Goal: Task Accomplishment & Management: Manage account settings

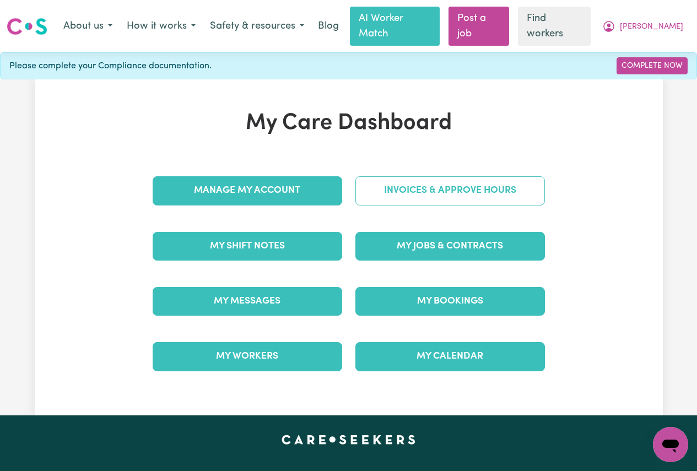
click at [418, 176] on link "Invoices & Approve Hours" at bounding box center [449, 190] width 189 height 29
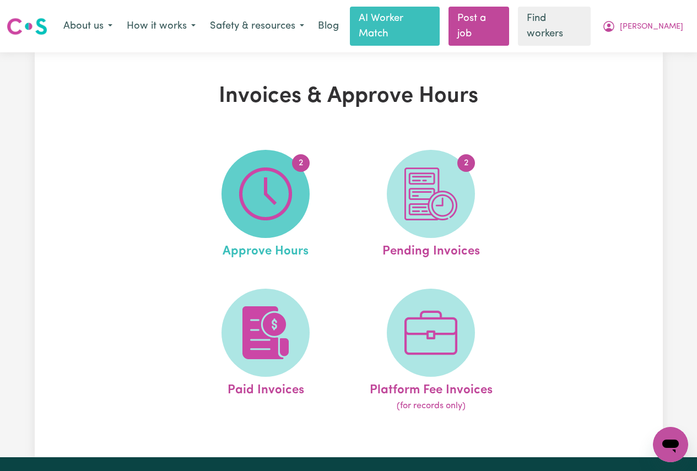
click at [262, 187] on img at bounding box center [265, 193] width 53 height 53
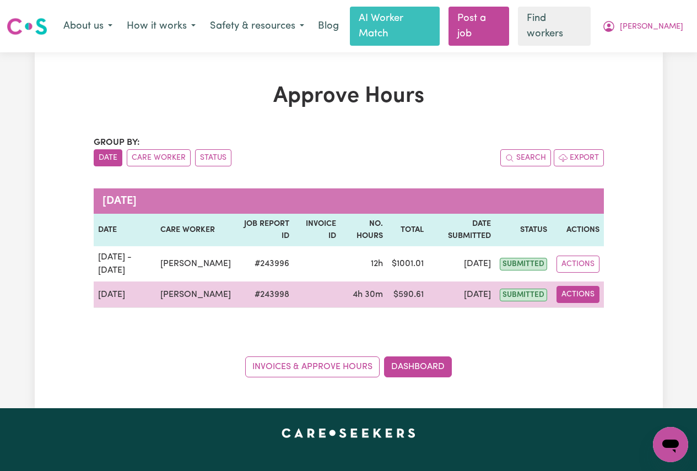
click at [585, 288] on button "Actions" at bounding box center [577, 294] width 43 height 17
click at [588, 309] on link "View Job Report" at bounding box center [603, 320] width 94 height 22
select select "pm"
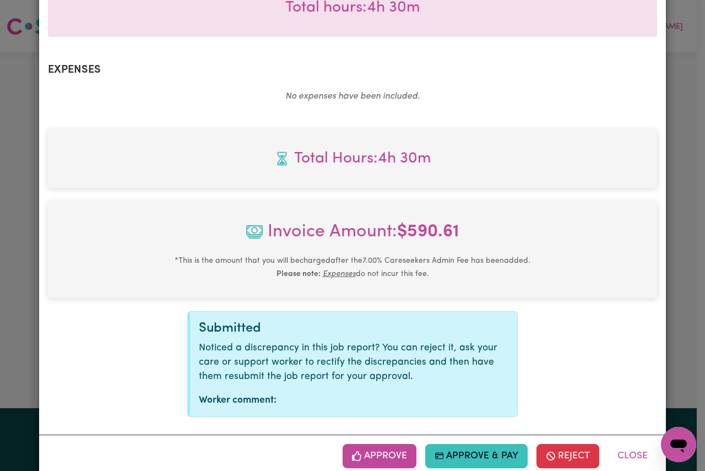
scroll to position [356, 0]
click at [367, 454] on button "Approve" at bounding box center [380, 455] width 74 height 24
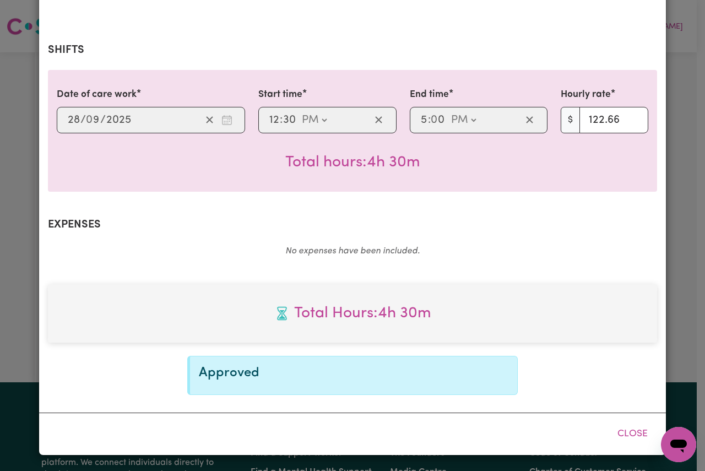
scroll to position [201, 0]
click at [627, 435] on button "Close" at bounding box center [632, 434] width 49 height 24
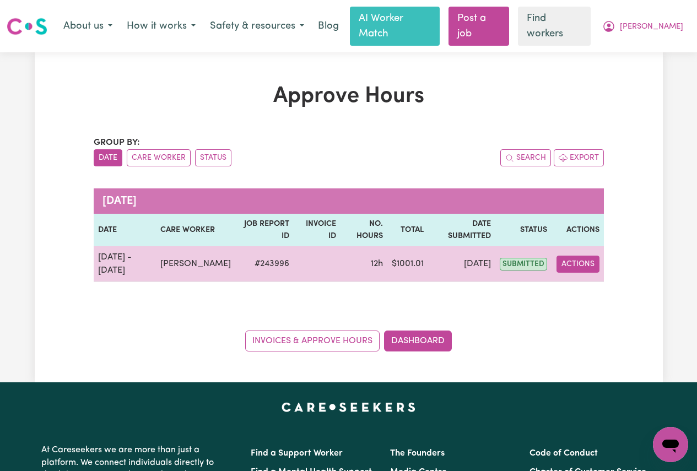
click at [582, 256] on button "Actions" at bounding box center [577, 264] width 43 height 17
click at [581, 279] on link "View Job Report" at bounding box center [603, 290] width 94 height 22
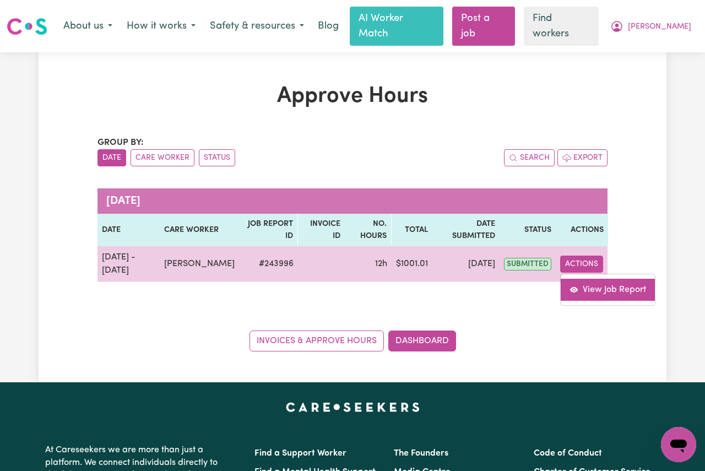
select select "pm"
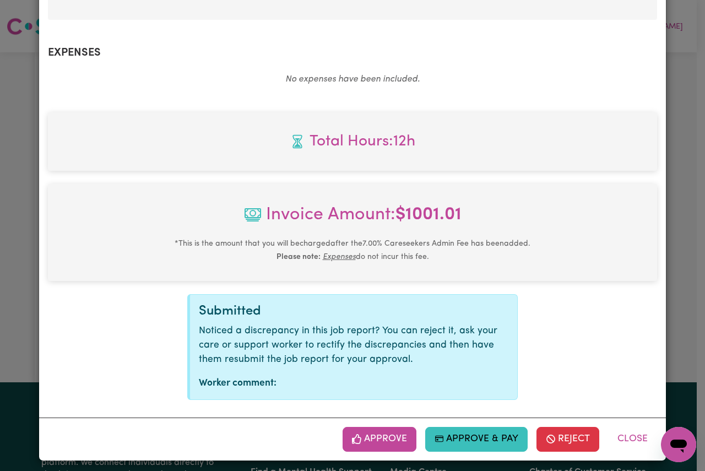
scroll to position [775, 0]
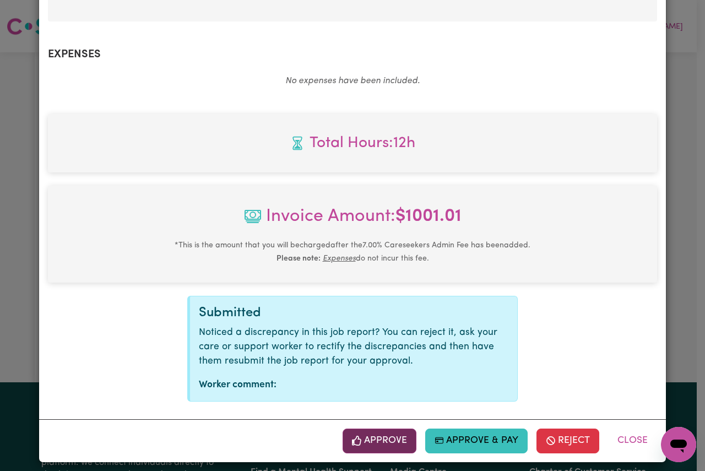
click at [364, 443] on button "Approve" at bounding box center [380, 441] width 74 height 24
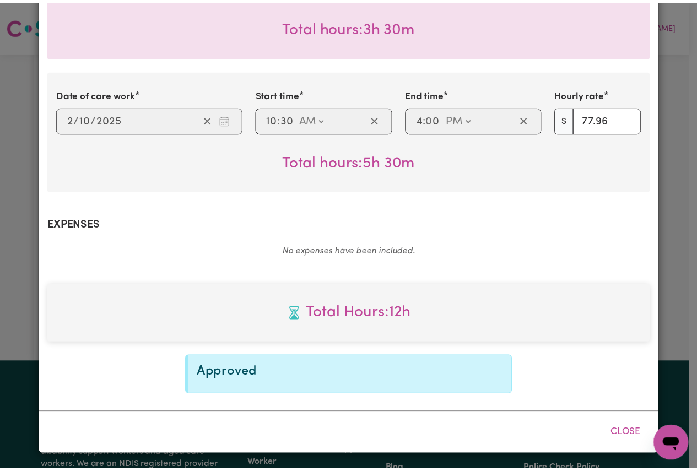
scroll to position [605, 0]
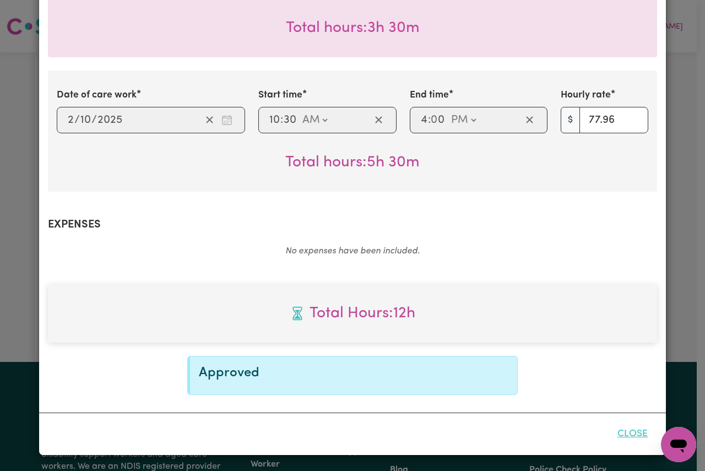
click at [638, 435] on button "Close" at bounding box center [632, 434] width 49 height 24
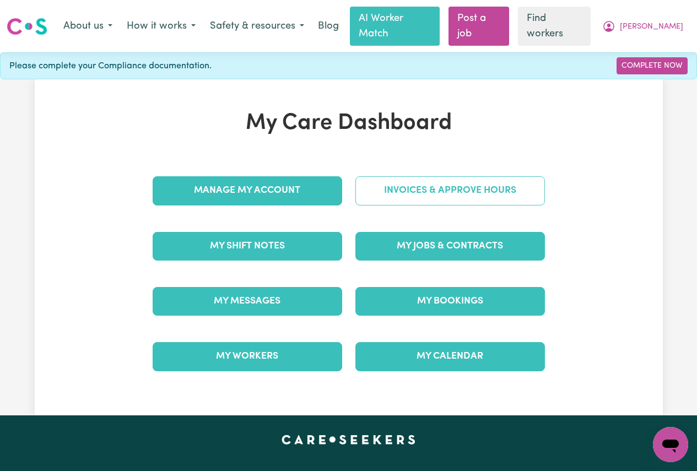
click at [470, 180] on link "Invoices & Approve Hours" at bounding box center [449, 190] width 189 height 29
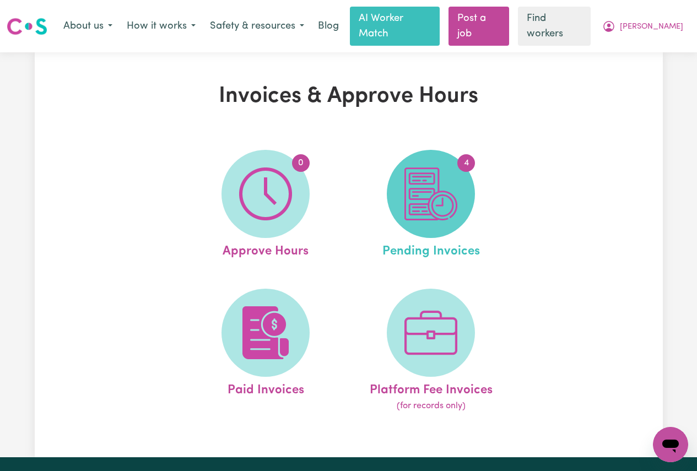
click at [438, 184] on img at bounding box center [430, 193] width 53 height 53
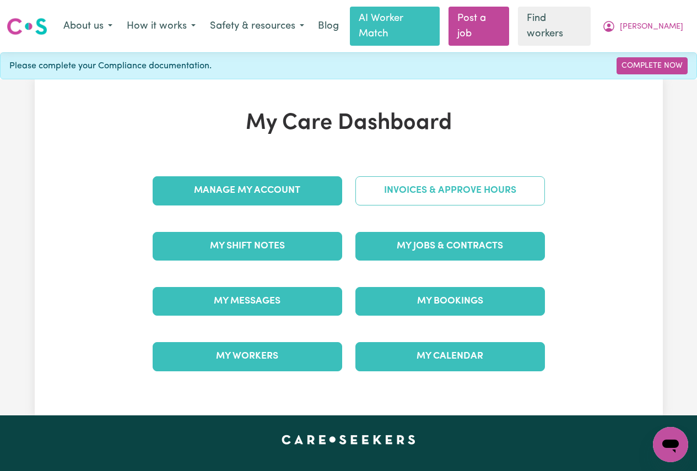
click at [393, 176] on link "Invoices & Approve Hours" at bounding box center [449, 190] width 189 height 29
